Goal: Task Accomplishment & Management: Complete application form

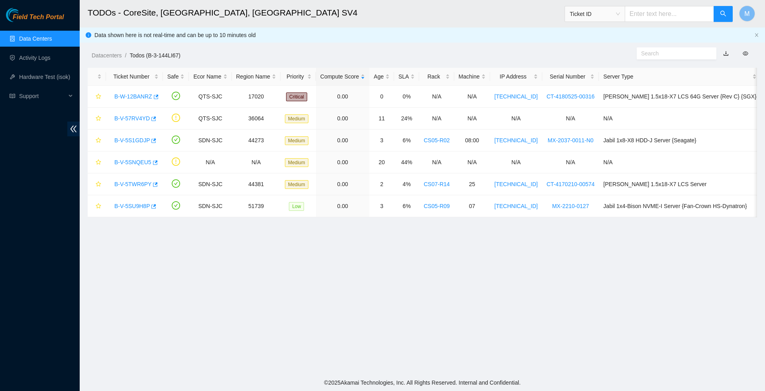
click at [41, 38] on link "Data Centers" at bounding box center [35, 38] width 33 height 6
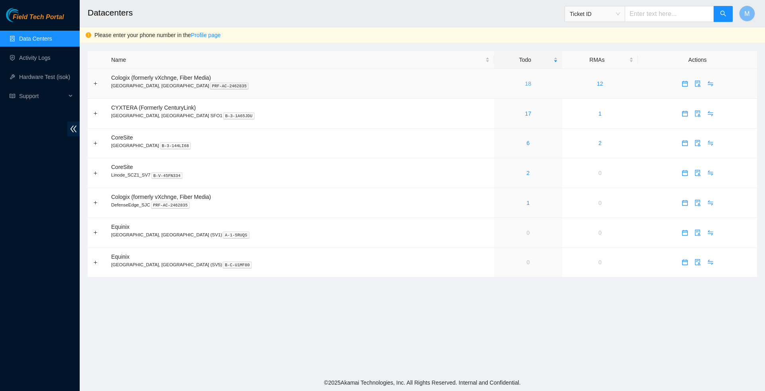
click at [525, 85] on link "18" at bounding box center [528, 83] width 6 height 6
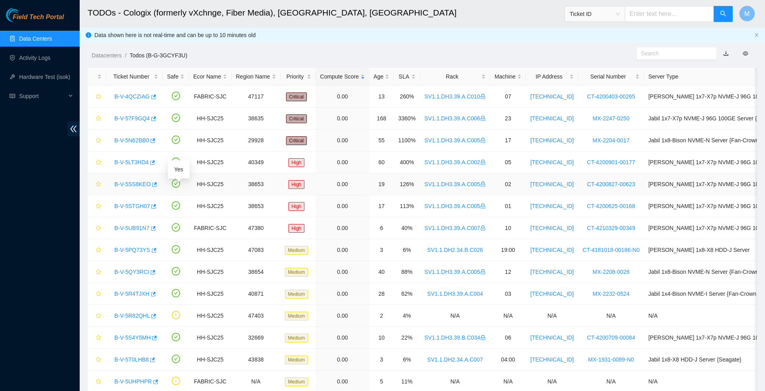
scroll to position [32, 0]
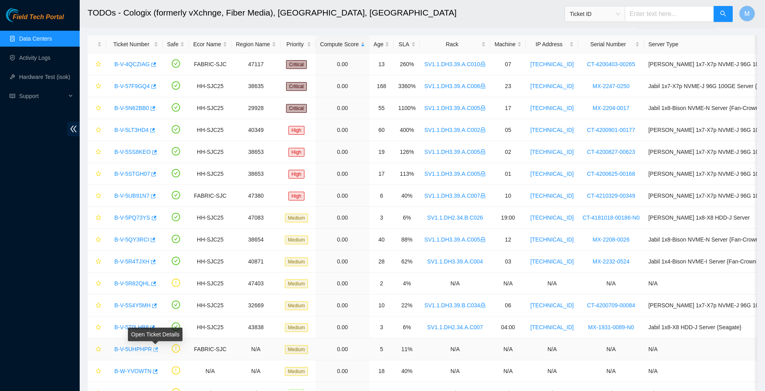
click at [156, 352] on icon "button" at bounding box center [155, 349] width 6 height 6
click at [40, 42] on link "Data Centers" at bounding box center [35, 38] width 33 height 6
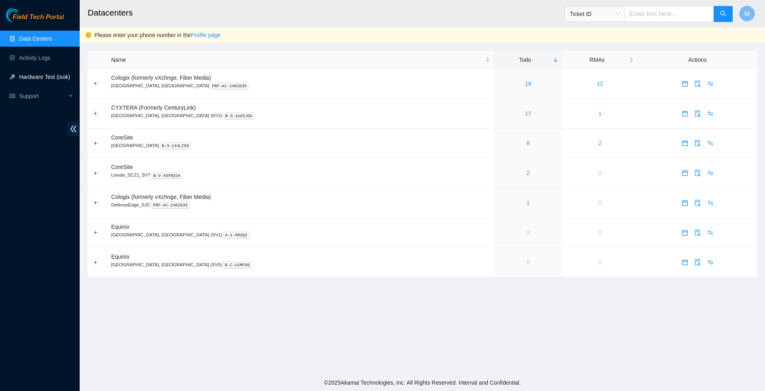
click at [48, 78] on link "Hardware Test (isok)" at bounding box center [44, 77] width 51 height 6
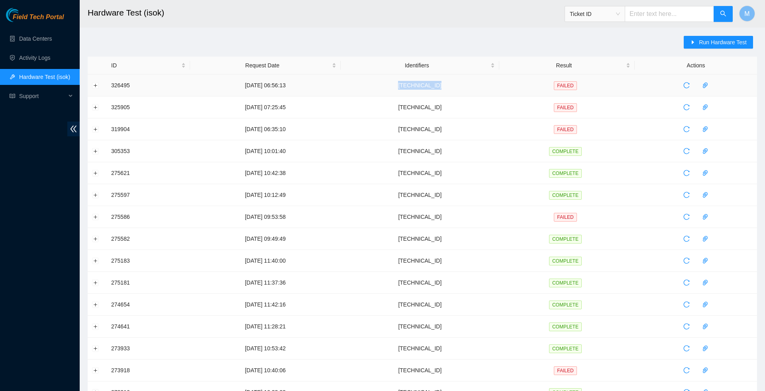
drag, startPoint x: 472, startPoint y: 85, endPoint x: 411, endPoint y: 80, distance: 61.1
click at [411, 82] on td "23.193.162.228" at bounding box center [420, 85] width 159 height 22
copy td "23.193.162.228"
click at [691, 46] on button "Run Hardware Test" at bounding box center [717, 42] width 69 height 13
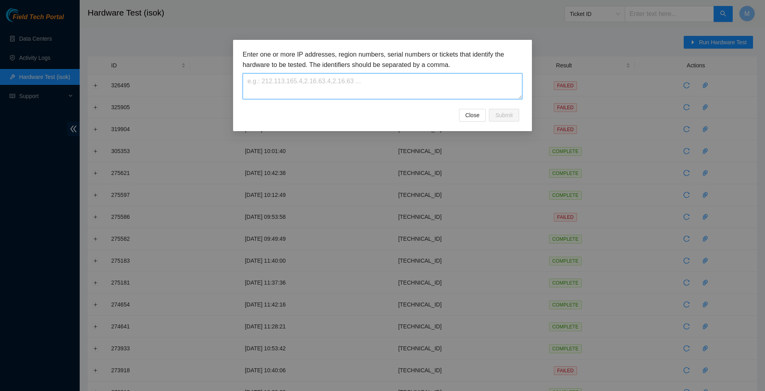
click at [414, 83] on textarea at bounding box center [383, 86] width 280 height 26
paste textarea "23.193.162.228"
type textarea "23.193.162.228"
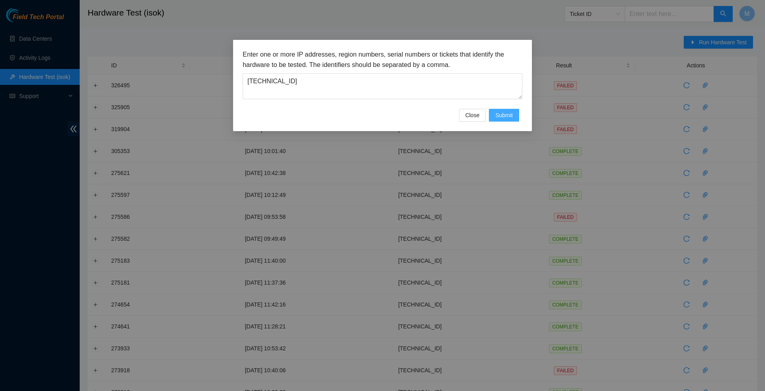
click at [498, 112] on span "Submit" at bounding box center [504, 115] width 18 height 9
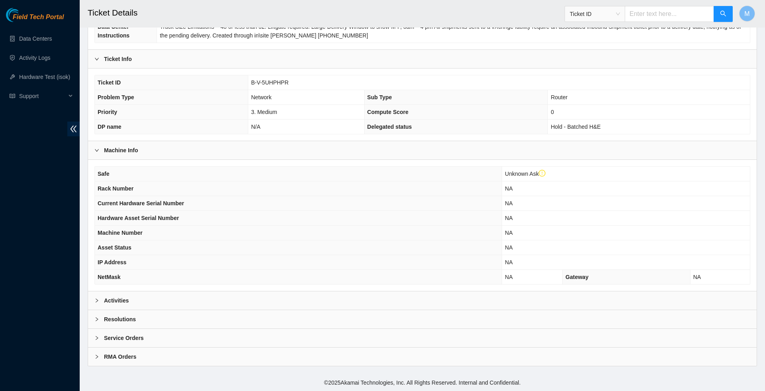
scroll to position [159, 0]
click at [96, 300] on icon "right" at bounding box center [96, 300] width 5 height 5
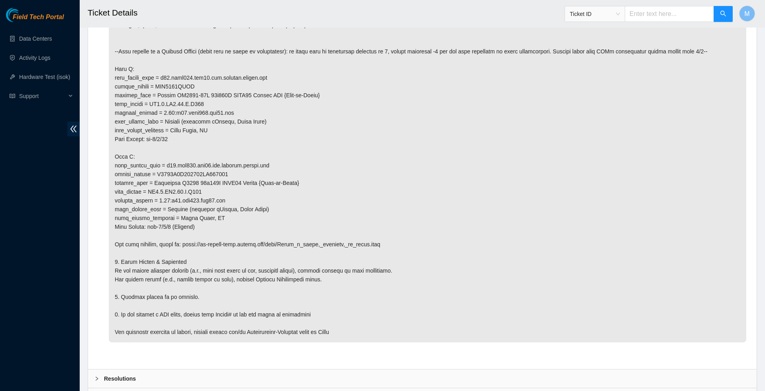
scroll to position [517, 0]
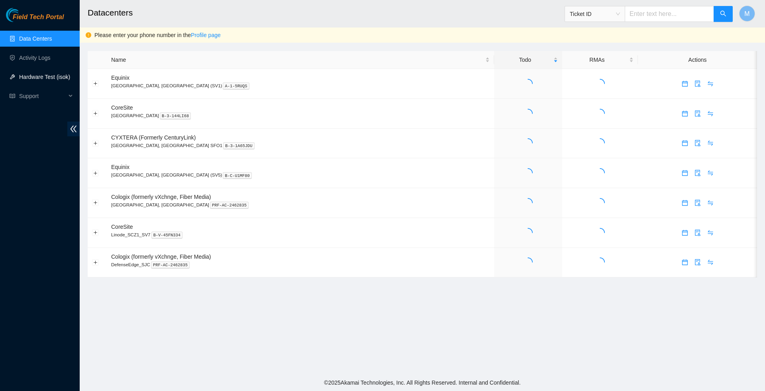
click at [43, 78] on link "Hardware Test (isok)" at bounding box center [44, 77] width 51 height 6
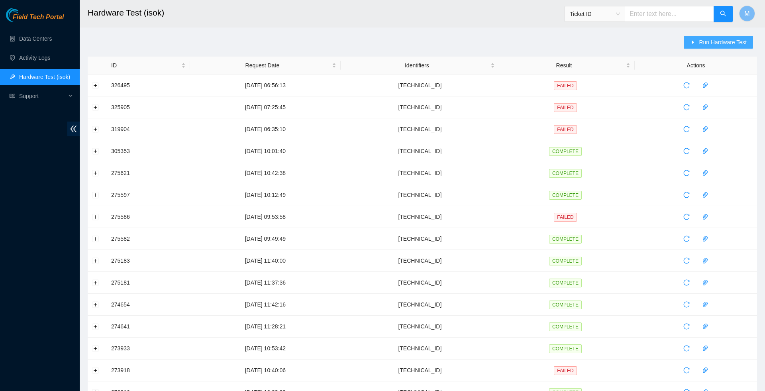
click at [699, 41] on span "Run Hardware Test" at bounding box center [723, 42] width 48 height 9
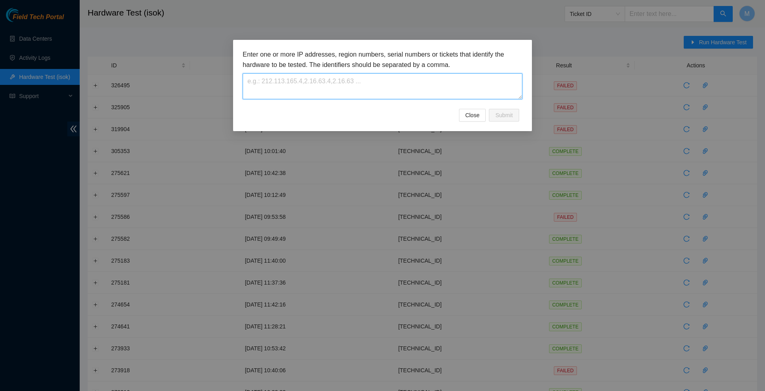
click at [381, 80] on textarea at bounding box center [383, 86] width 280 height 26
paste textarea "[TECHNICAL_ID]"
type textarea "23.193.162.228"
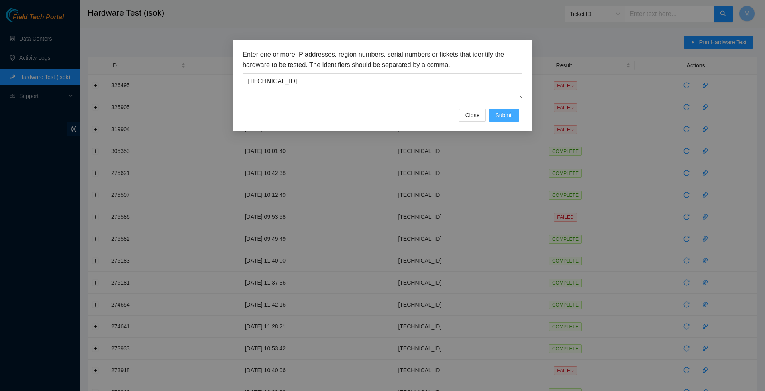
click at [501, 112] on span "Submit" at bounding box center [504, 115] width 18 height 9
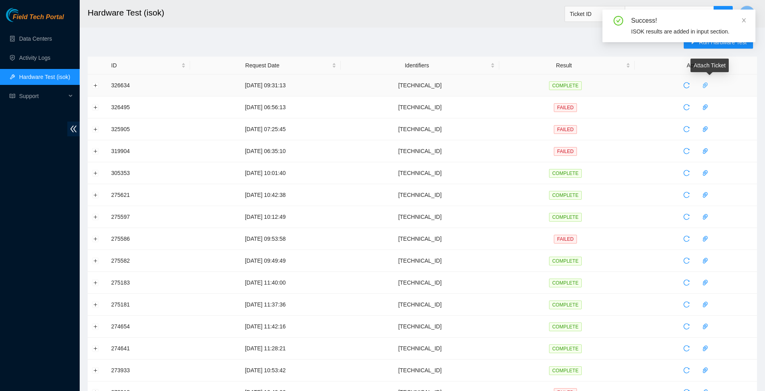
click at [708, 84] on icon "paper-clip" at bounding box center [705, 85] width 6 height 6
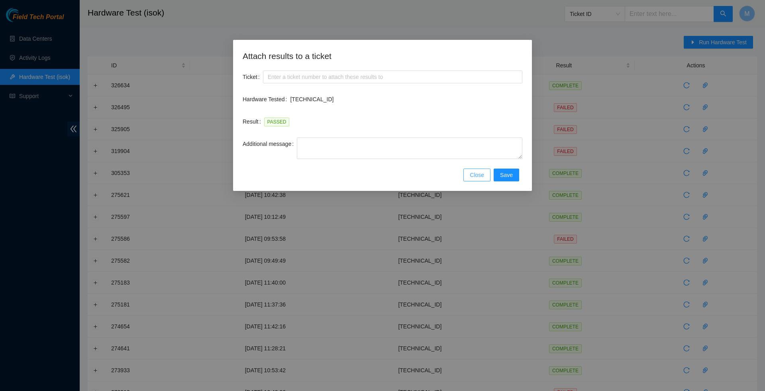
click at [476, 172] on span "Close" at bounding box center [477, 174] width 14 height 9
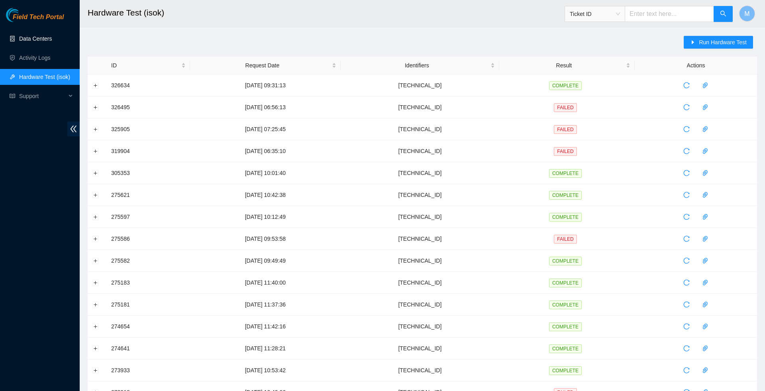
click at [39, 38] on link "Data Centers" at bounding box center [35, 38] width 33 height 6
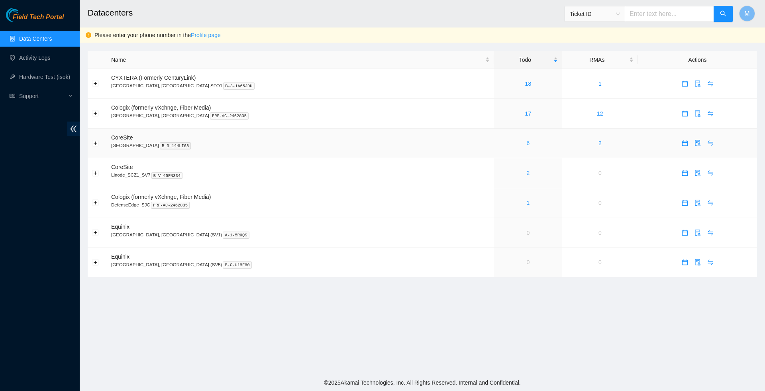
click at [526, 146] on link "6" at bounding box center [527, 143] width 3 height 6
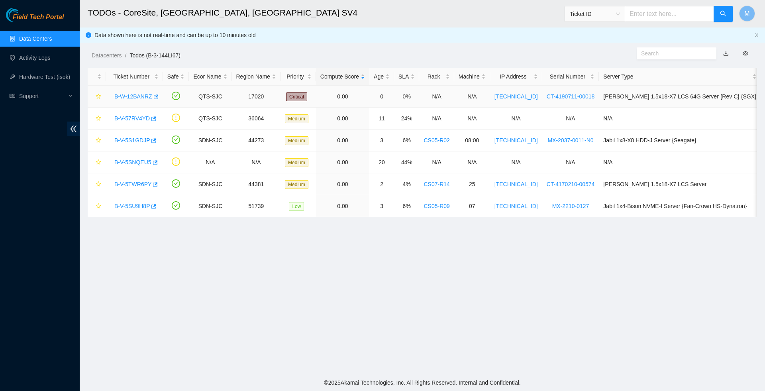
click at [132, 96] on link "B-W-12BANRZ" at bounding box center [133, 96] width 38 height 6
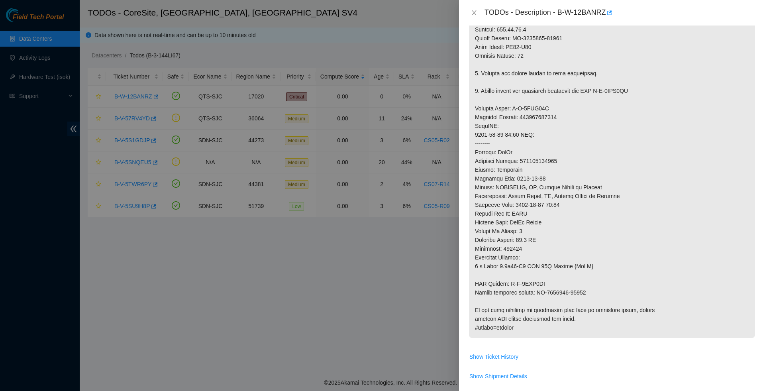
scroll to position [263, 0]
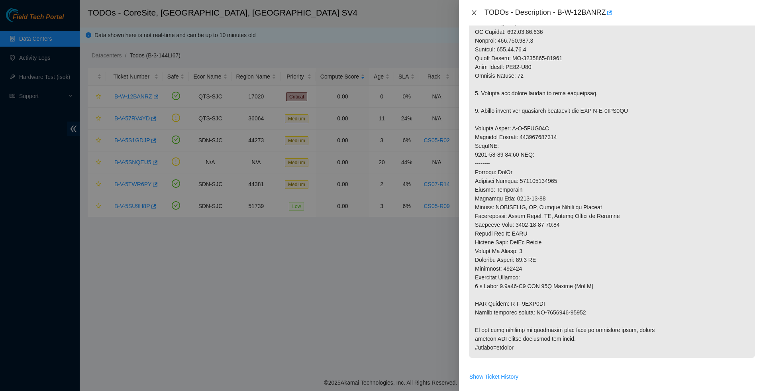
click at [477, 16] on button "Close" at bounding box center [473, 13] width 11 height 8
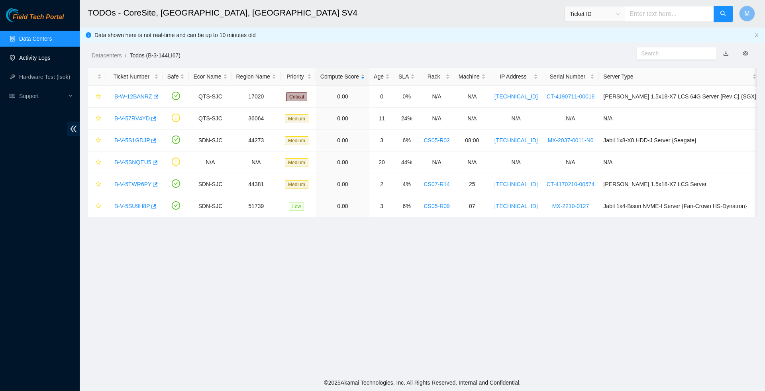
click at [37, 55] on link "Activity Logs" at bounding box center [34, 58] width 31 height 6
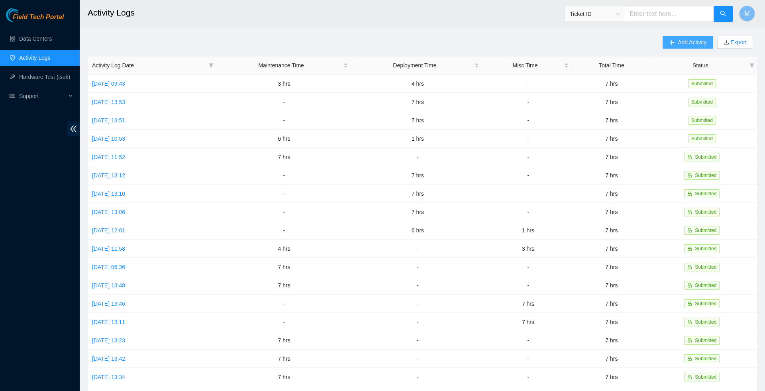
click at [683, 43] on span "Add Activity" at bounding box center [691, 42] width 29 height 9
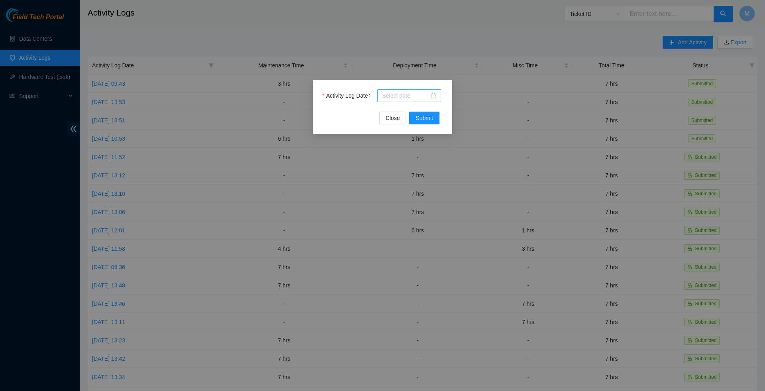
click at [436, 98] on div at bounding box center [409, 95] width 54 height 9
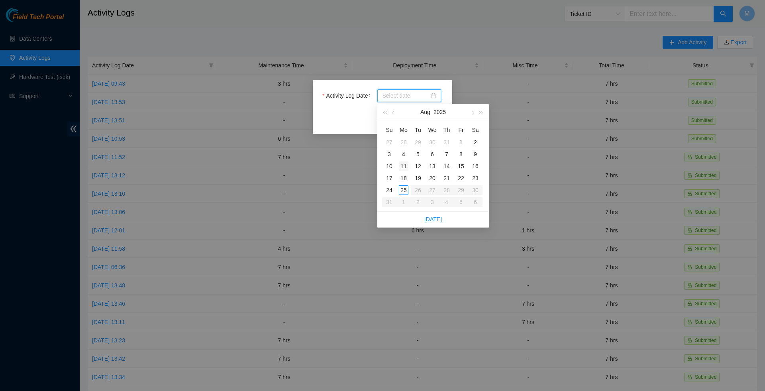
type input "2025-07-29"
type input "2025-08-11"
type input "2025-08-25"
click at [404, 190] on div "25" at bounding box center [404, 190] width 10 height 10
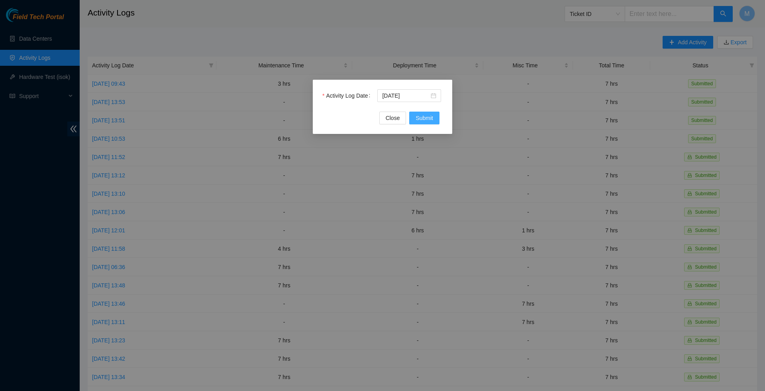
click at [421, 119] on span "Submit" at bounding box center [424, 118] width 18 height 9
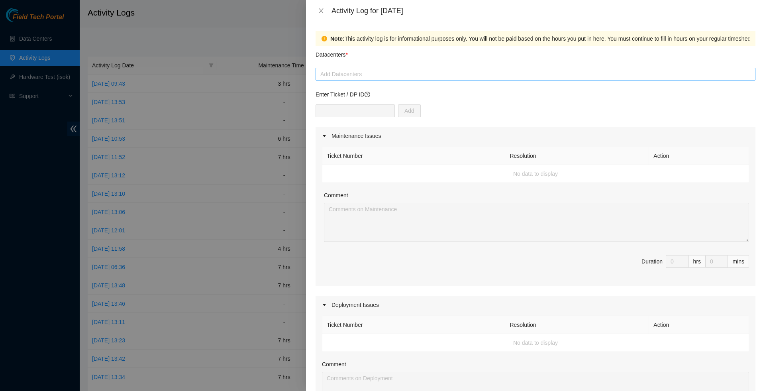
click at [380, 77] on div at bounding box center [535, 74] width 436 height 10
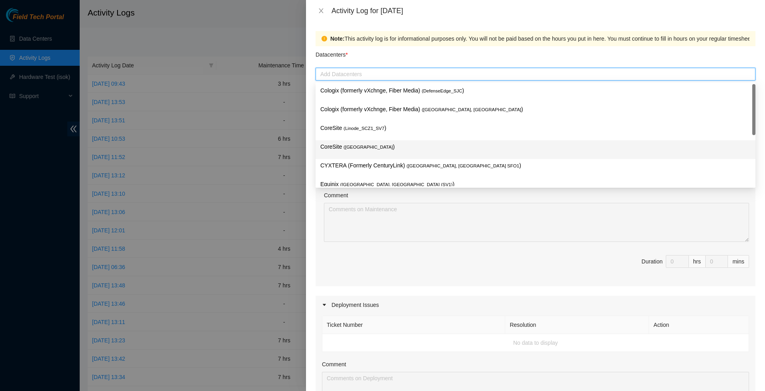
click at [370, 147] on span "( Santa Clara, CA SV4" at bounding box center [367, 147] width 49 height 5
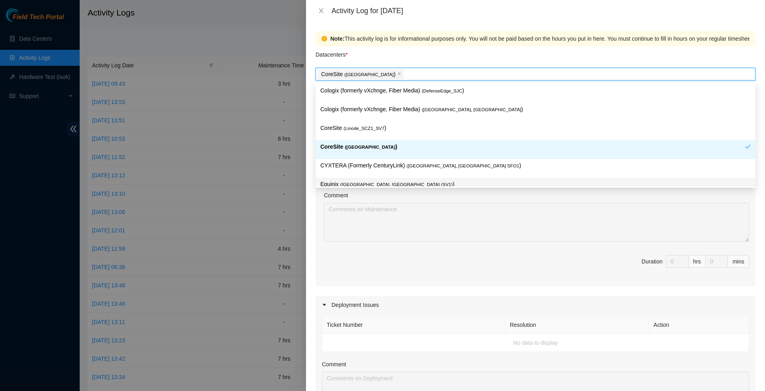
click at [364, 297] on div "Maintenance Issues Ticket Number Resolution Action No data to display Comment D…" at bounding box center [535, 352] width 440 height 450
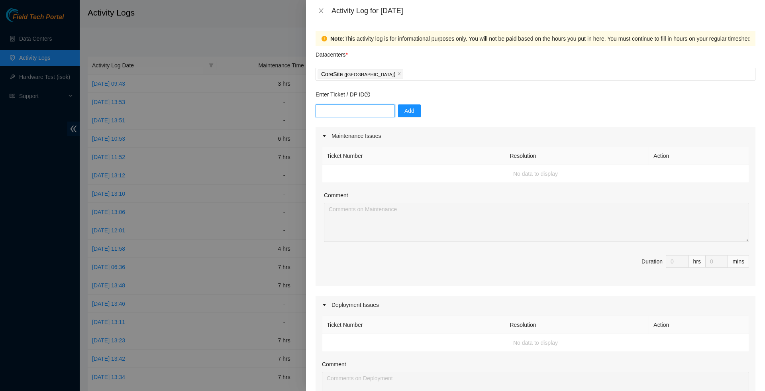
click at [361, 117] on input "text" at bounding box center [354, 110] width 79 height 13
type input "DP75331"
click at [413, 112] on span "Add" at bounding box center [409, 110] width 10 height 9
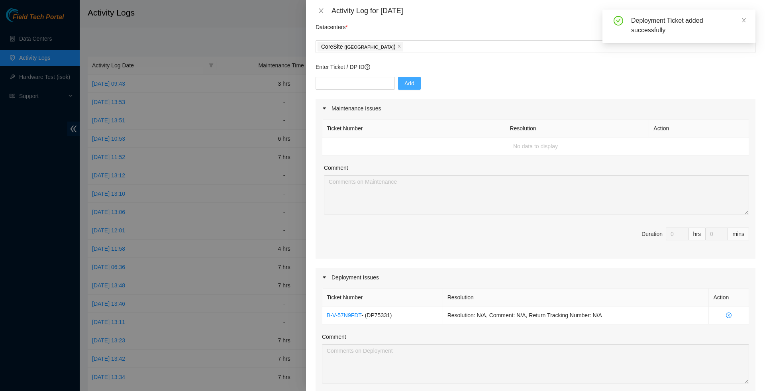
scroll to position [106, 0]
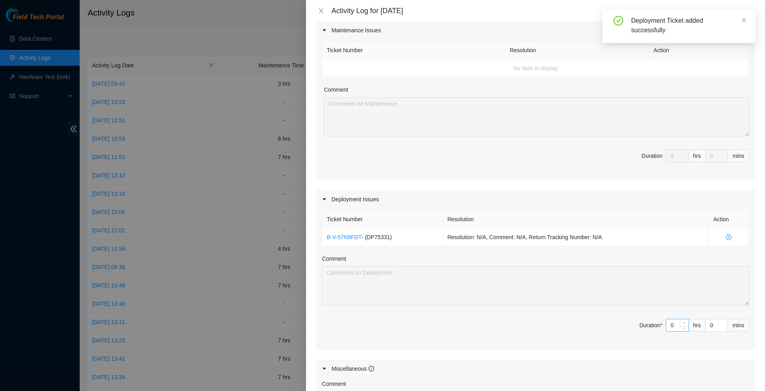
type input "1"
click at [683, 324] on icon "up" at bounding box center [684, 322] width 3 height 3
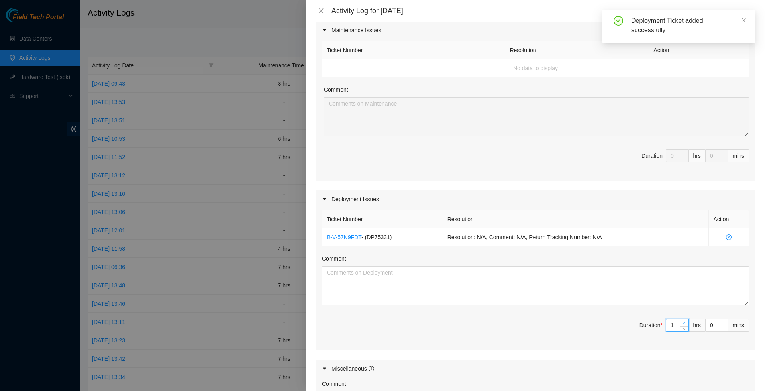
type input "2"
click at [683, 324] on icon "up" at bounding box center [684, 322] width 3 height 3
type input "3"
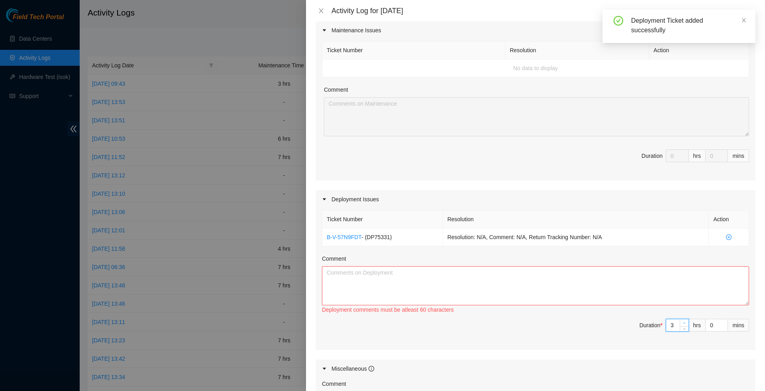
click at [683, 324] on icon "up" at bounding box center [684, 322] width 3 height 3
type input "4"
click at [683, 324] on icon "up" at bounding box center [684, 322] width 3 height 3
click at [619, 305] on textarea "Comment" at bounding box center [535, 285] width 427 height 39
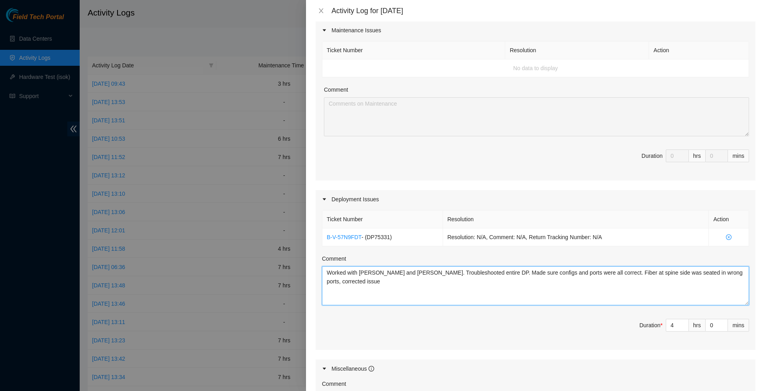
click at [327, 289] on textarea "Worked with Danny and Luis. Troubleshooted entire DP. Made sure configs and por…" at bounding box center [535, 285] width 427 height 39
click at [429, 284] on textarea "Worked with Danny and Luis. Troubleshooted entire DP. Made sure configs and por…" at bounding box center [535, 285] width 427 height 39
click at [596, 280] on textarea "Worked with Danny and Luis. Troubleshooted entire DP. Made sure configs and por…" at bounding box center [535, 285] width 427 height 39
click at [623, 297] on textarea "Worked with Danny and Luis. Troubleshooted entire DP. Made sure configs and por…" at bounding box center [535, 285] width 427 height 39
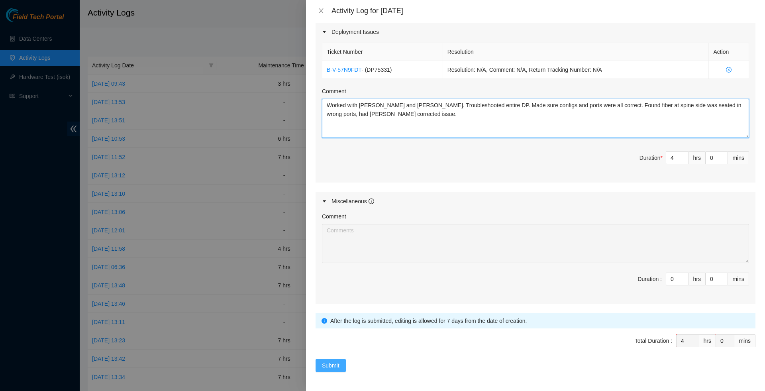
scroll to position [284, 0]
type textarea "Worked with Danny and Luis. Troubleshooted entire DP. Made sure configs and por…"
click at [327, 369] on span "Submit" at bounding box center [331, 365] width 18 height 9
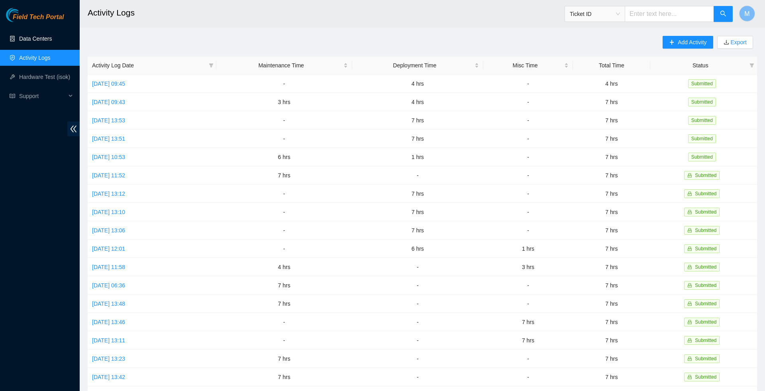
click at [43, 42] on link "Data Centers" at bounding box center [35, 38] width 33 height 6
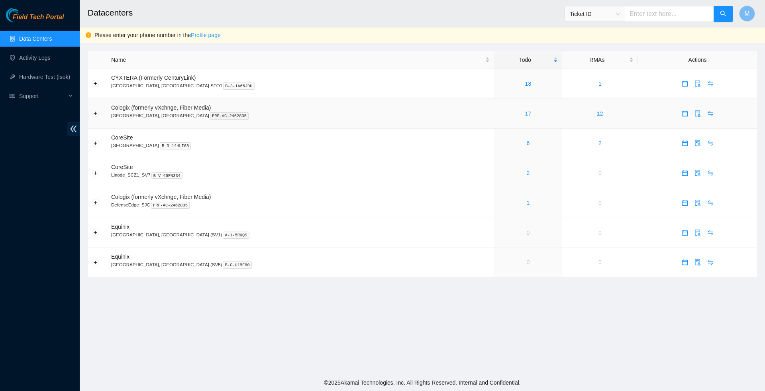
click at [525, 112] on link "17" at bounding box center [528, 113] width 6 height 6
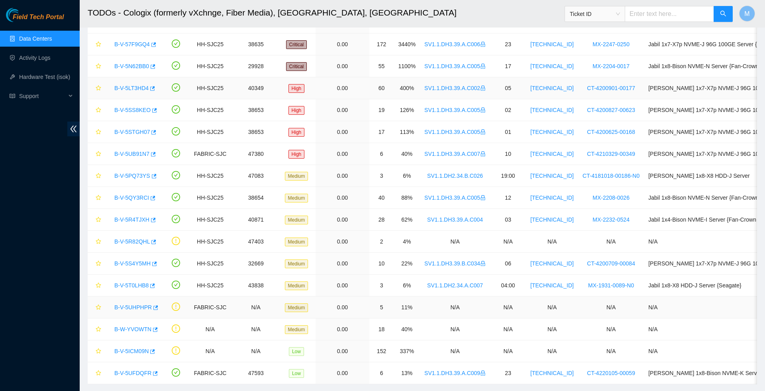
scroll to position [77, 0]
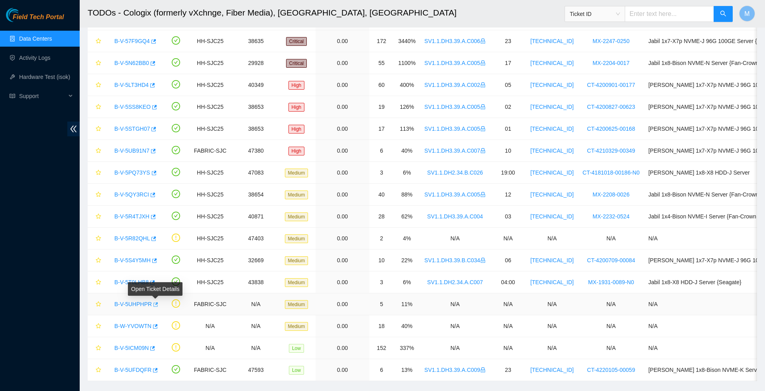
click at [158, 307] on icon "button" at bounding box center [155, 304] width 6 height 6
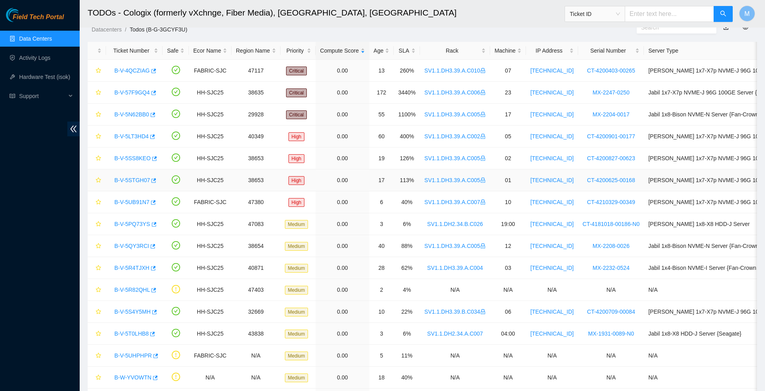
scroll to position [45, 0]
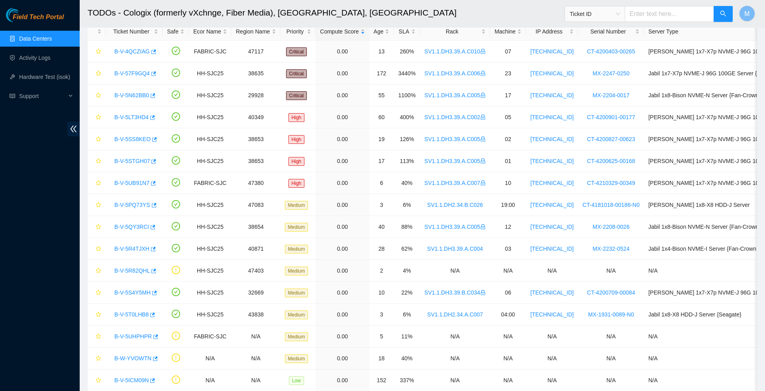
click at [39, 40] on link "Data Centers" at bounding box center [35, 38] width 33 height 6
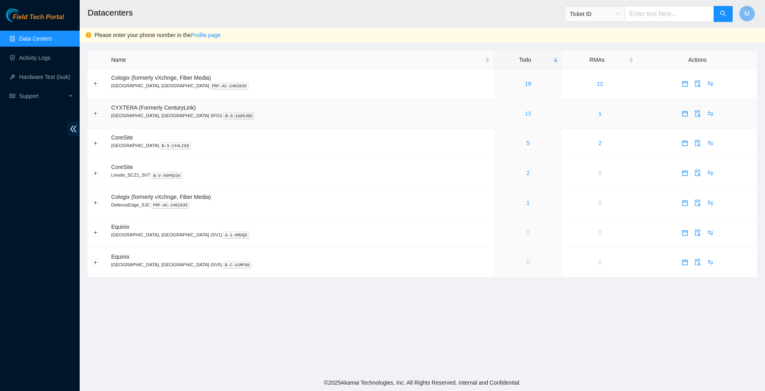
click at [525, 115] on link "15" at bounding box center [528, 113] width 6 height 6
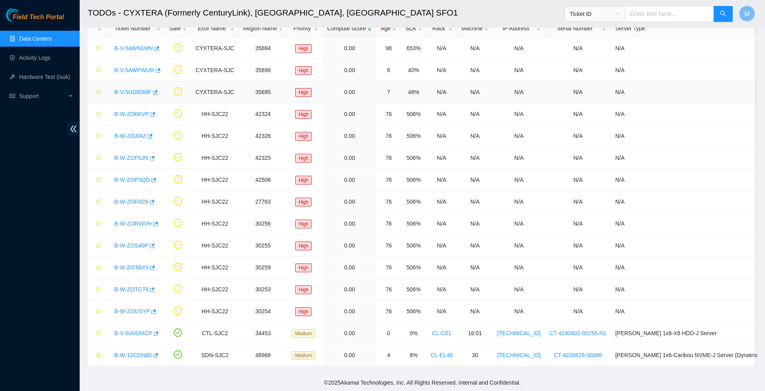
scroll to position [51, 0]
click at [135, 335] on div "B-V-5U0GMCP" at bounding box center [135, 333] width 50 height 13
click at [134, 333] on link "B-V-5U0GMCP" at bounding box center [133, 333] width 38 height 6
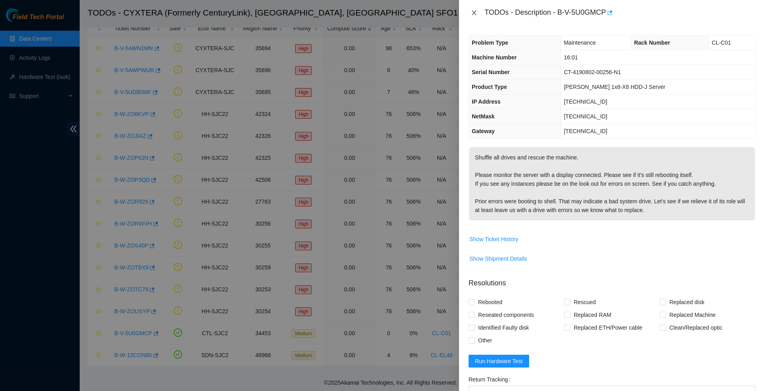
click at [474, 15] on icon "close" at bounding box center [474, 13] width 6 height 6
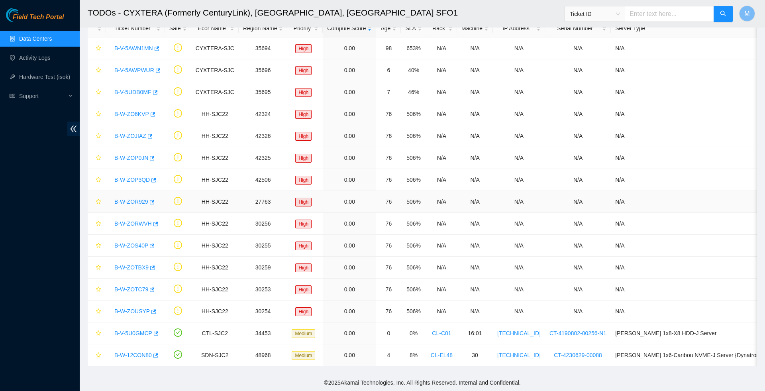
scroll to position [46, 0]
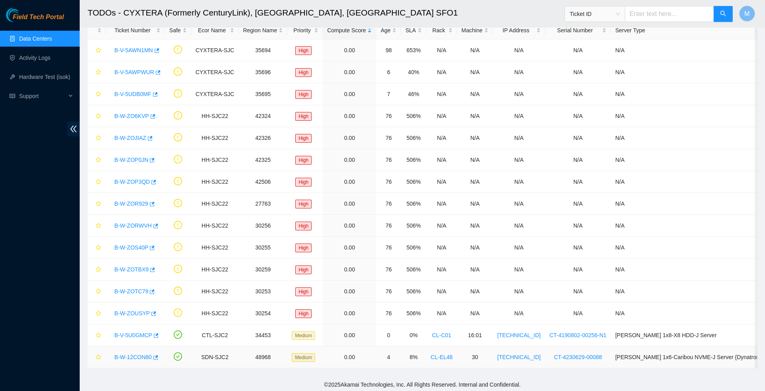
click at [136, 360] on link "B-W-12CON80" at bounding box center [132, 357] width 37 height 6
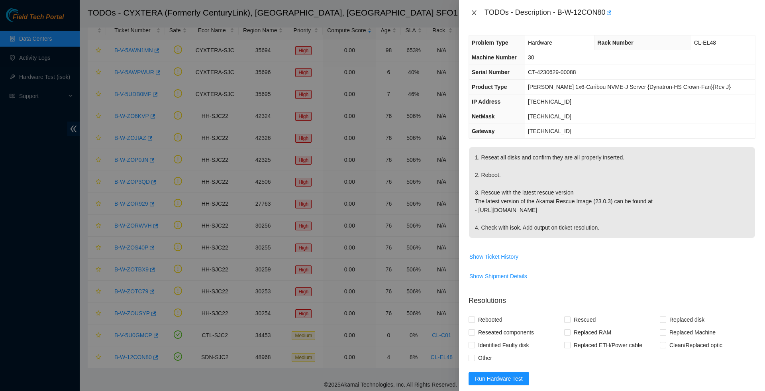
click at [474, 14] on icon "close" at bounding box center [474, 13] width 6 height 6
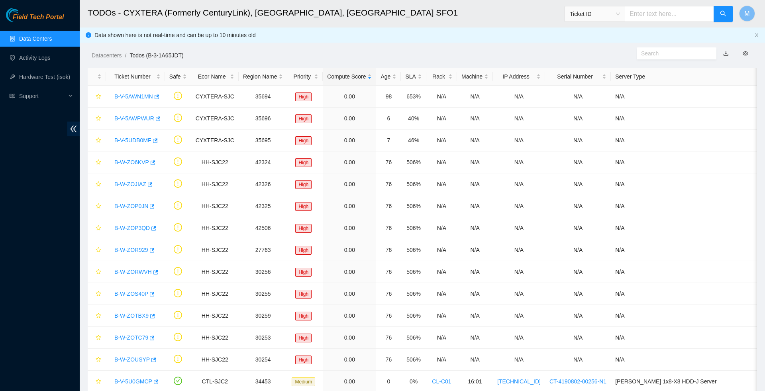
scroll to position [0, 0]
click at [40, 40] on link "Data Centers" at bounding box center [35, 38] width 33 height 6
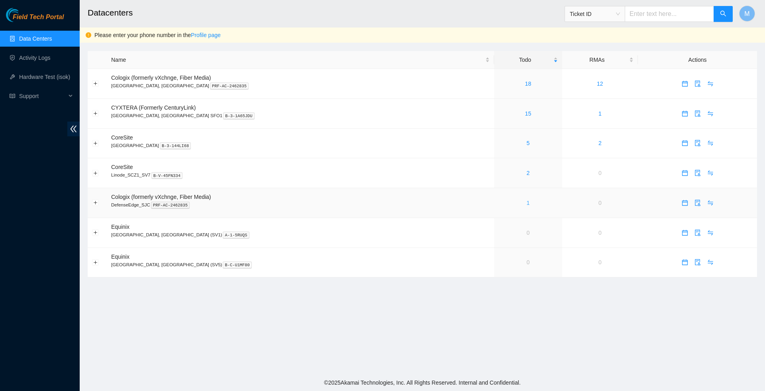
click at [526, 206] on link "1" at bounding box center [527, 203] width 3 height 6
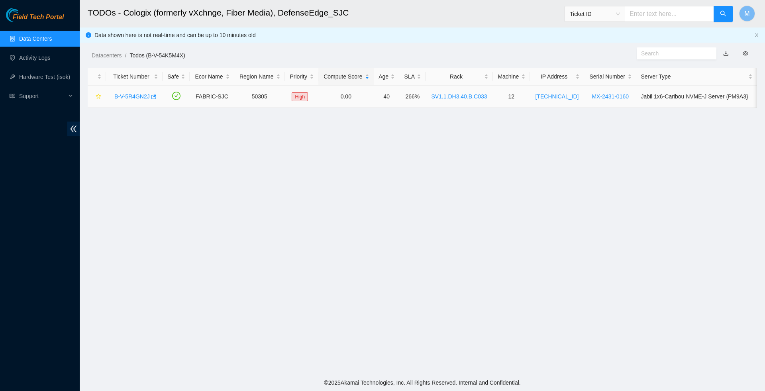
click at [132, 96] on link "B-V-5R4GN2J" at bounding box center [131, 96] width 35 height 6
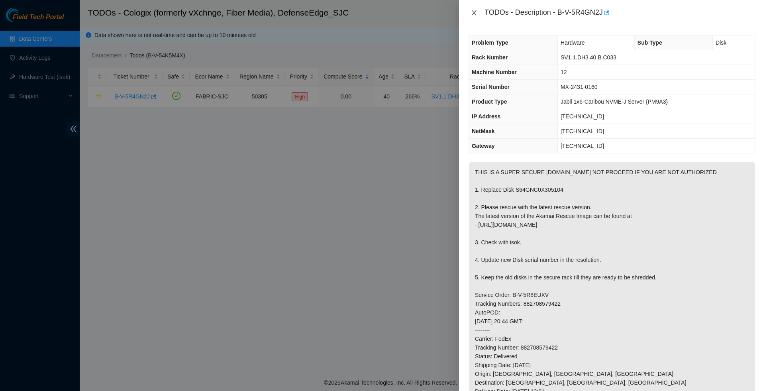
click at [474, 13] on icon "close" at bounding box center [474, 12] width 4 height 5
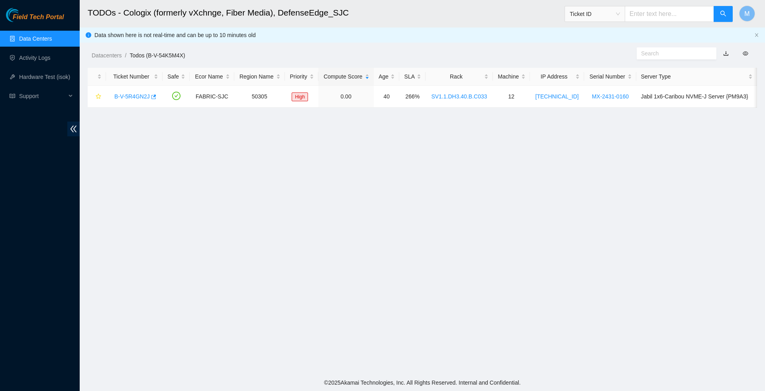
click at [37, 37] on link "Data Centers" at bounding box center [35, 38] width 33 height 6
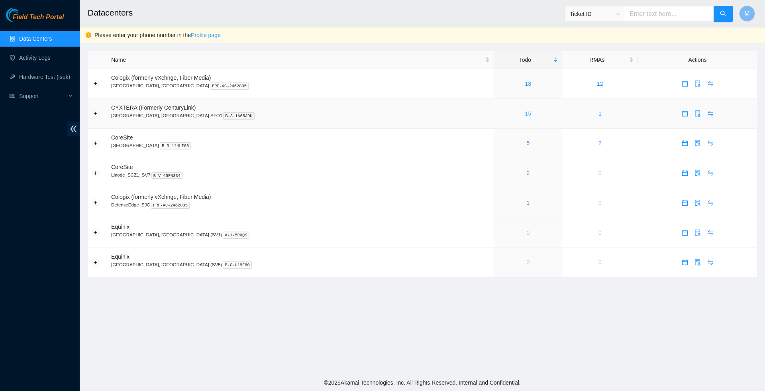
click at [525, 116] on link "15" at bounding box center [528, 113] width 6 height 6
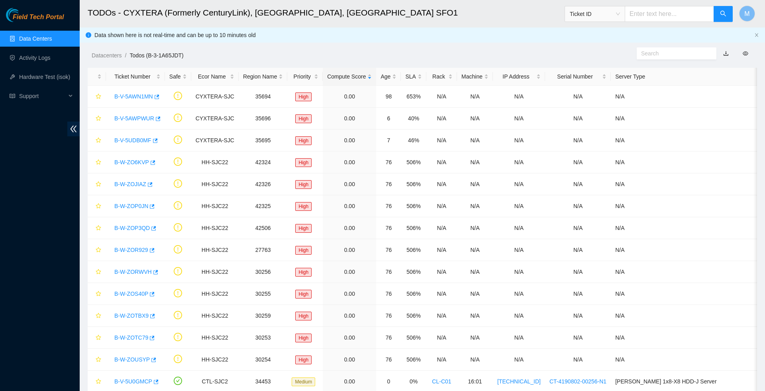
click at [33, 38] on link "Data Centers" at bounding box center [35, 38] width 33 height 6
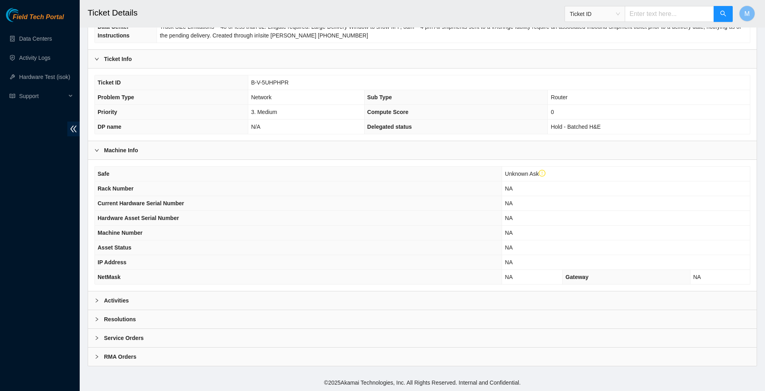
scroll to position [159, 0]
click at [97, 298] on icon "right" at bounding box center [96, 300] width 5 height 5
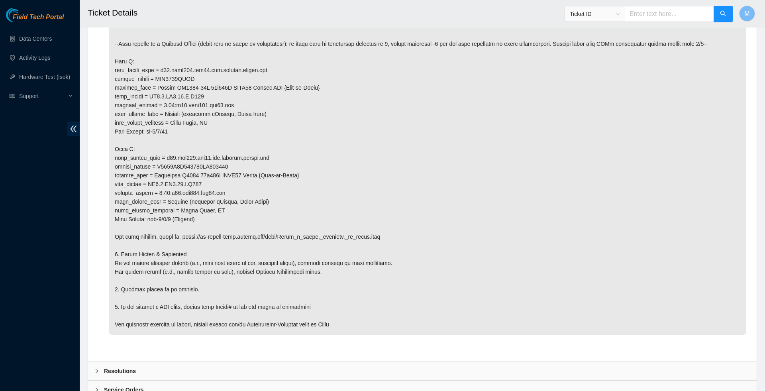
scroll to position [523, 0]
